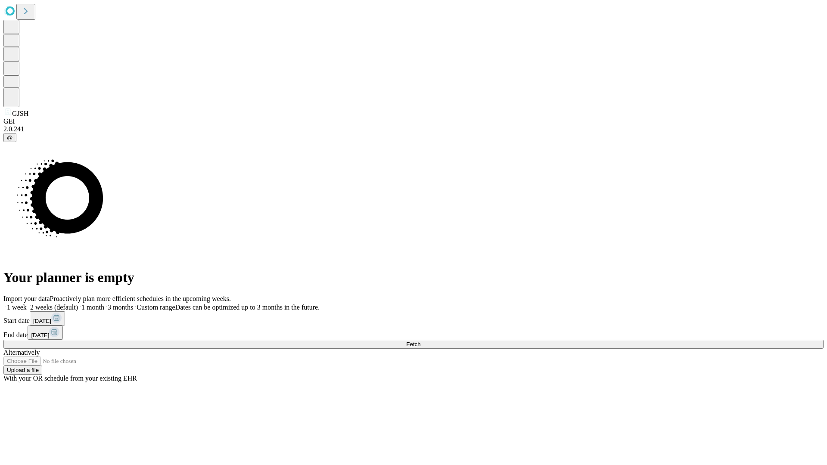
click at [420, 341] on span "Fetch" at bounding box center [413, 344] width 14 height 6
